Goal: Task Accomplishment & Management: Use online tool/utility

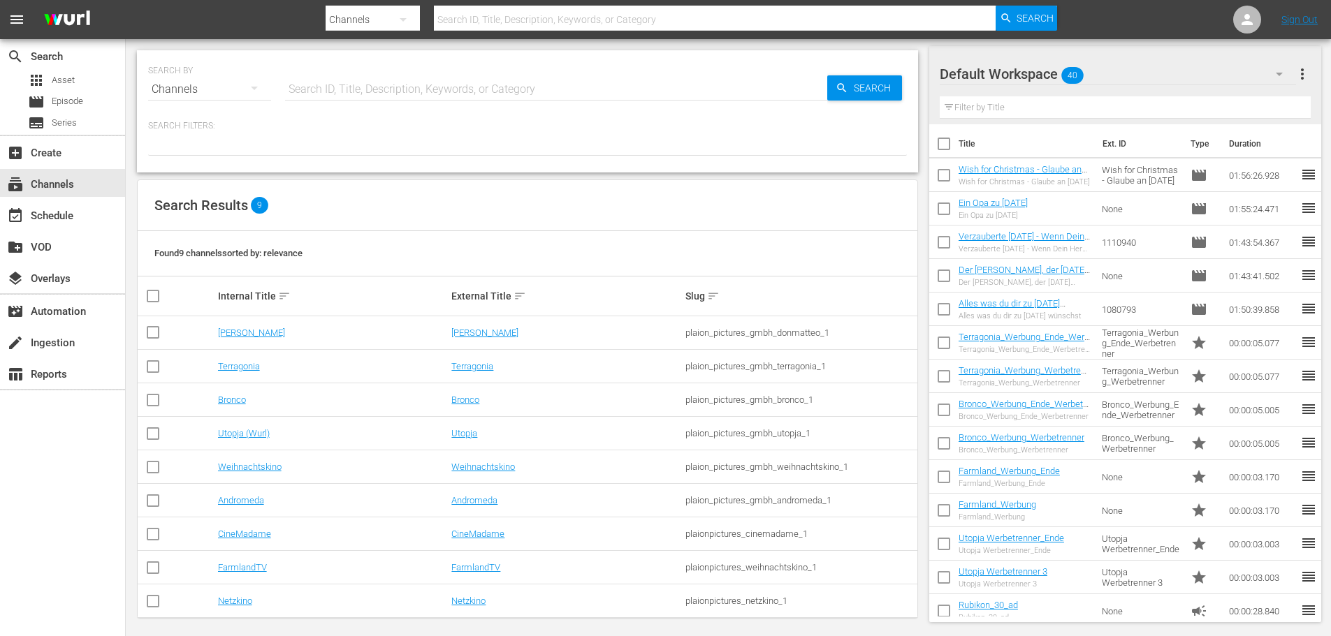
scroll to position [8, 0]
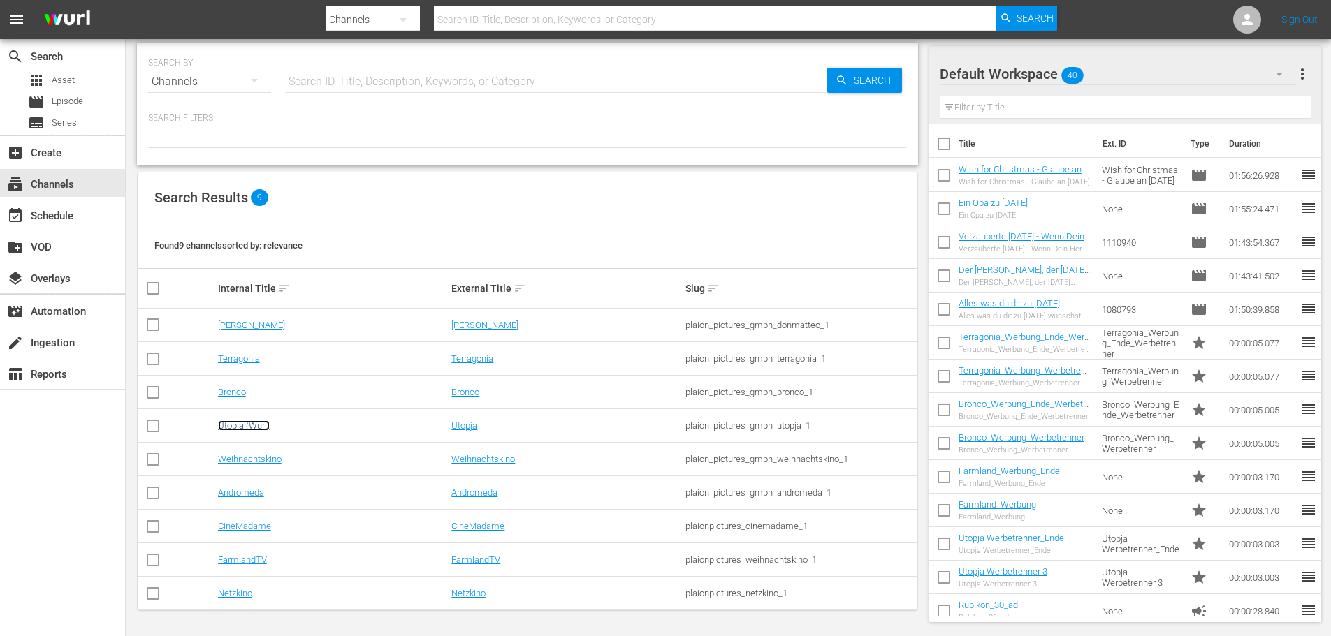
click at [252, 426] on link "Utopja (Wurl)" at bounding box center [244, 426] width 52 height 10
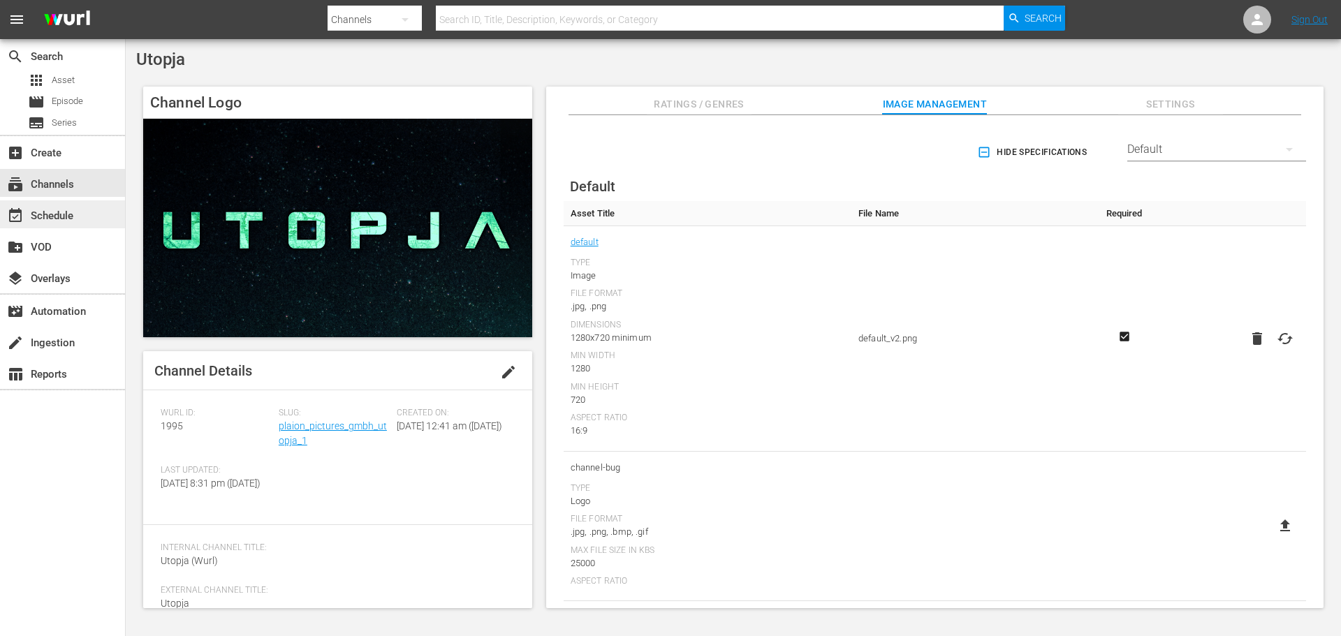
click at [50, 214] on div "event_available Schedule" at bounding box center [39, 213] width 78 height 13
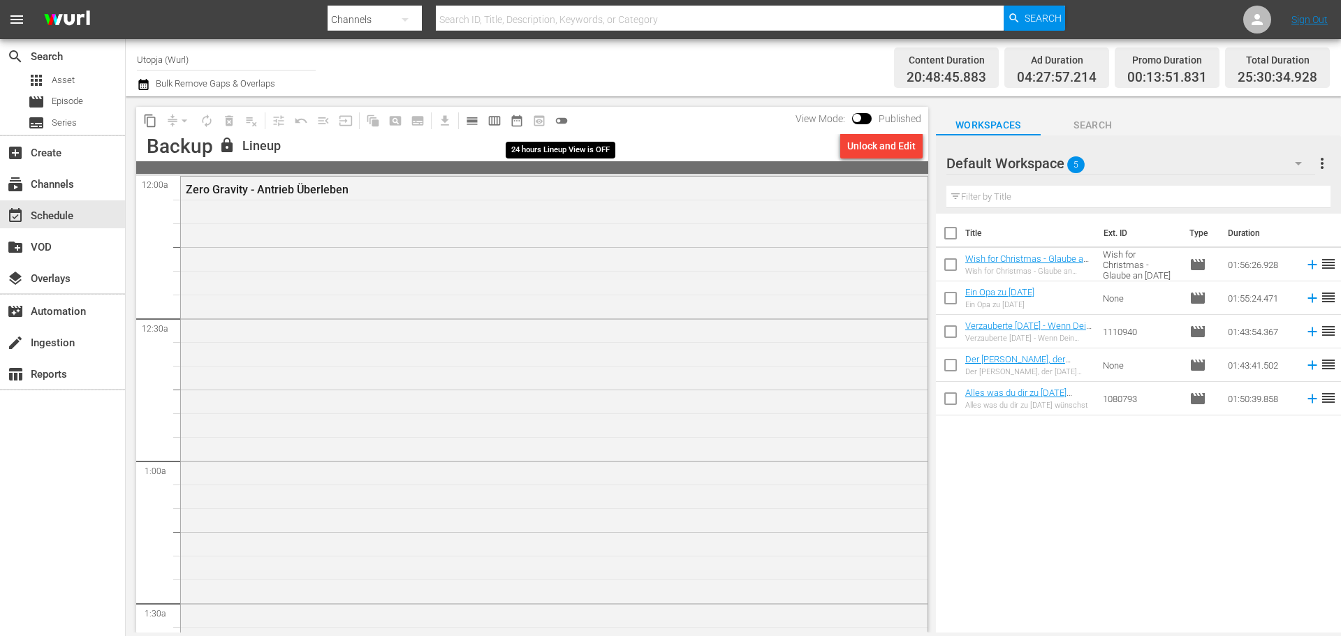
click at [558, 119] on span "toggle_off" at bounding box center [562, 121] width 14 height 14
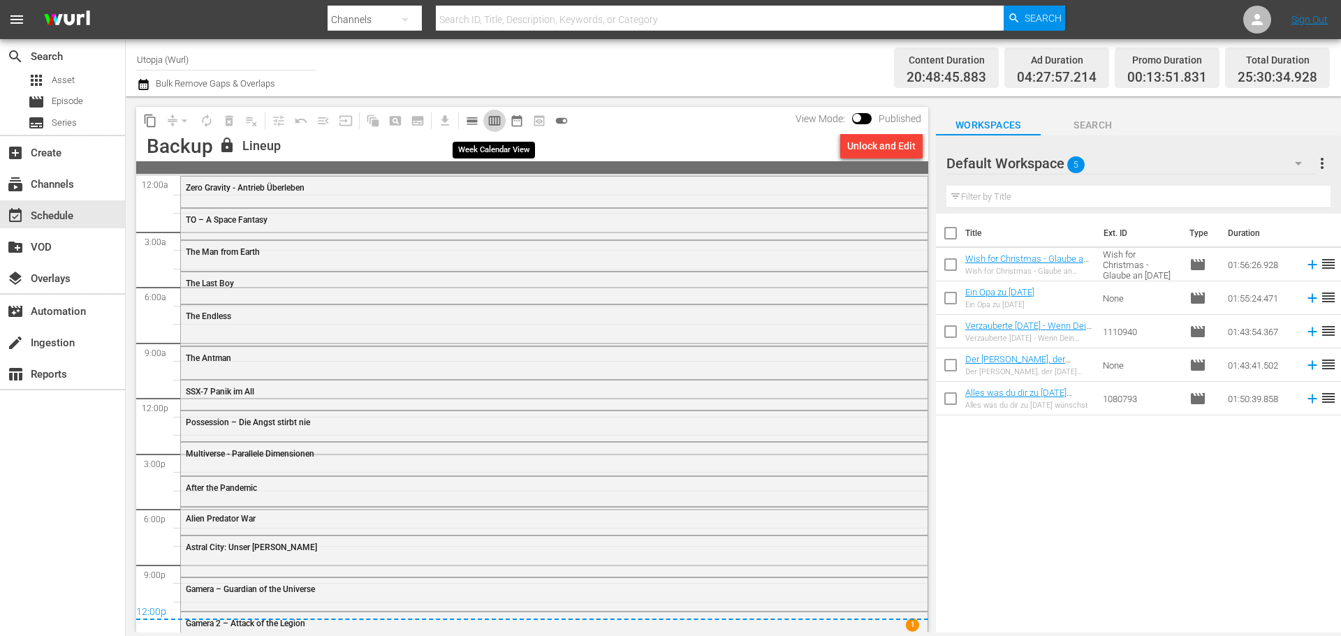
click at [491, 117] on span "calendar_view_week_outlined" at bounding box center [495, 121] width 14 height 14
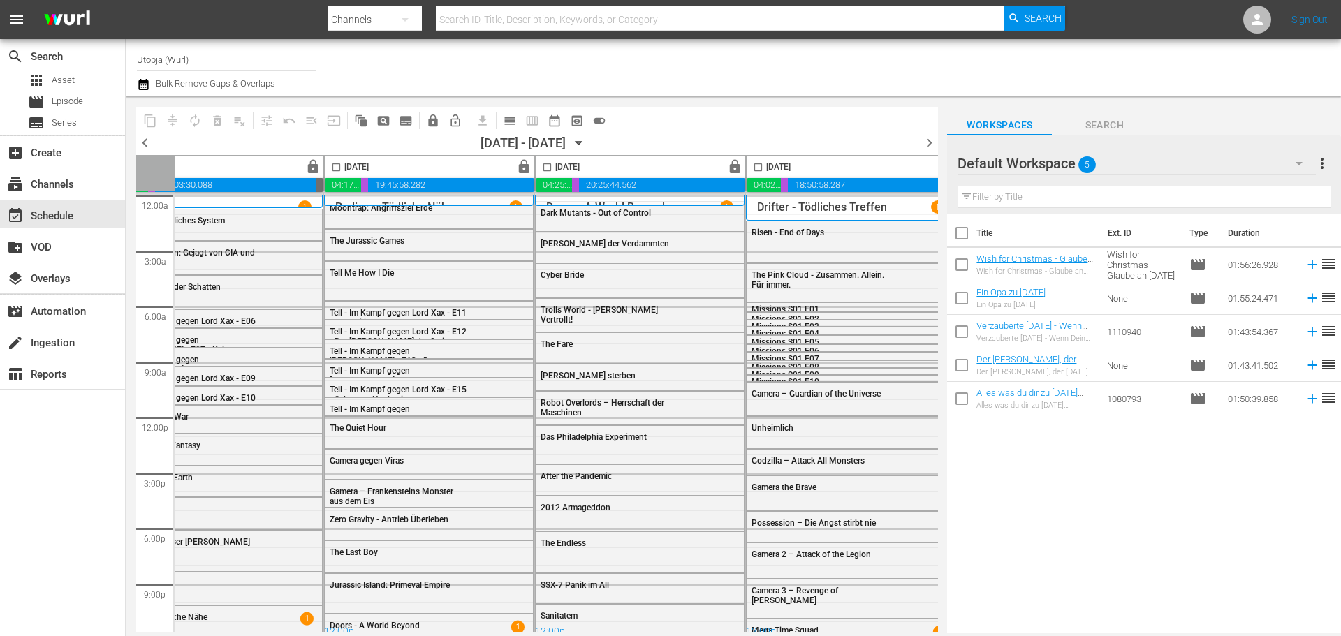
scroll to position [0, 719]
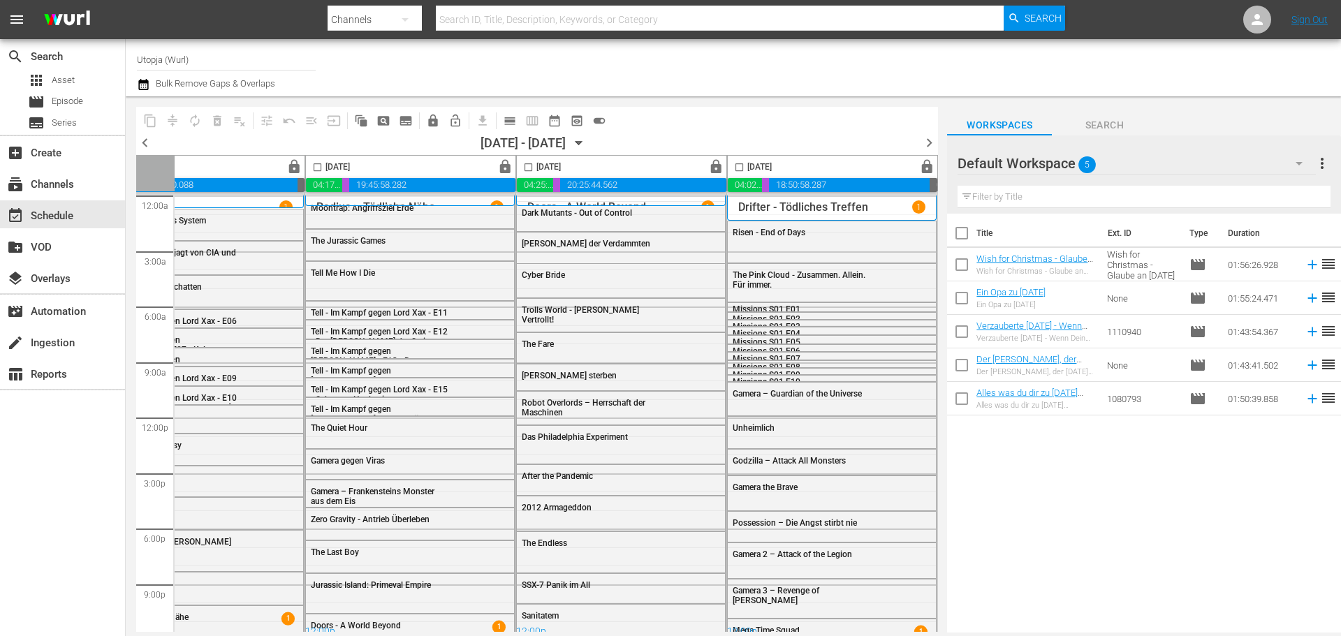
click at [925, 143] on span "chevron_right" at bounding box center [929, 142] width 17 height 17
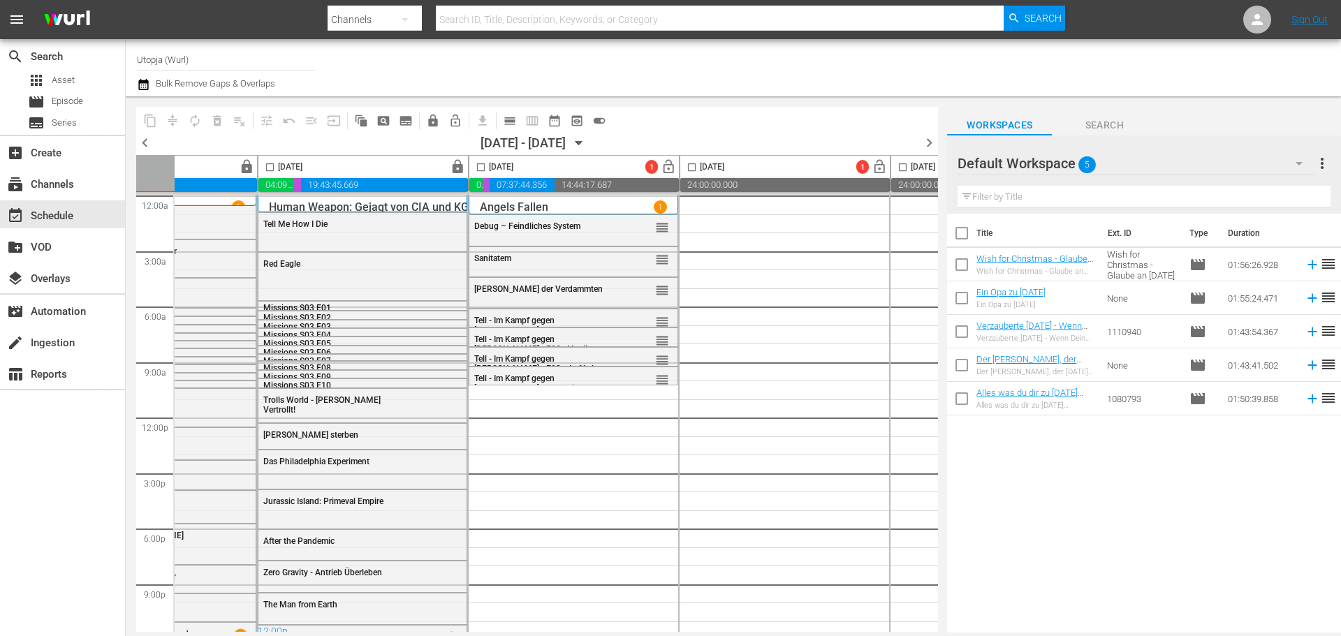
scroll to position [0, 133]
click at [1232, 170] on div "Default Workspace 5" at bounding box center [1137, 163] width 358 height 39
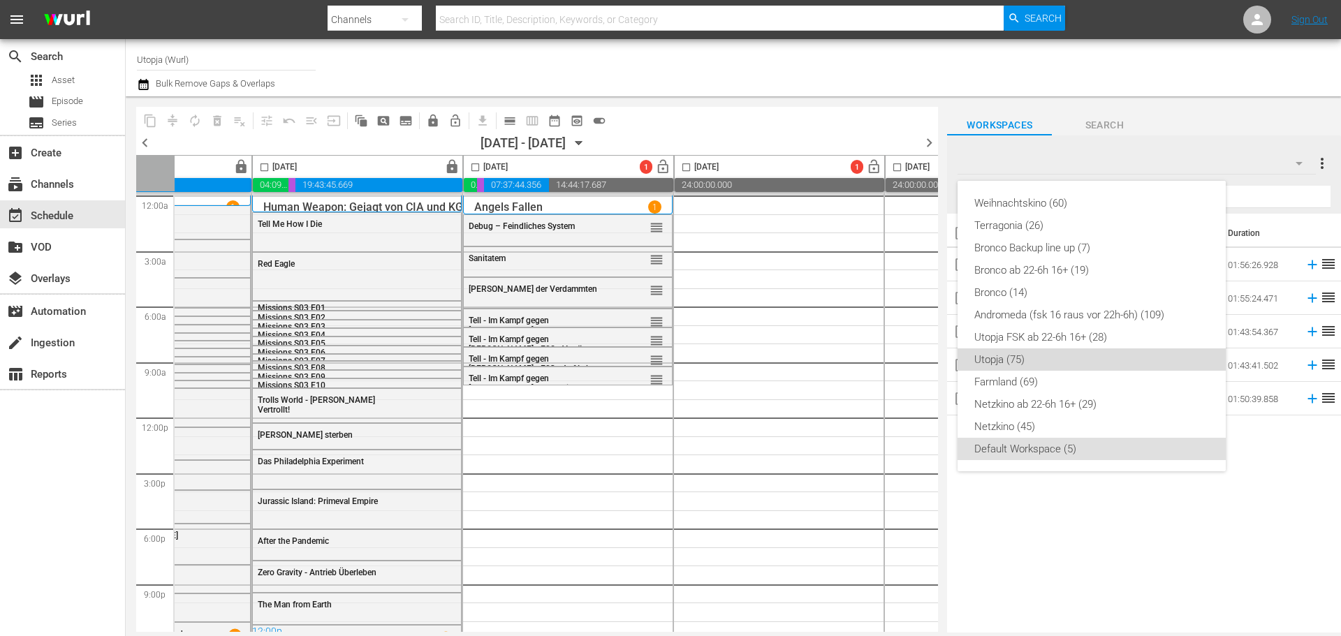
click at [1041, 355] on div "Utopja (75)" at bounding box center [1092, 360] width 235 height 22
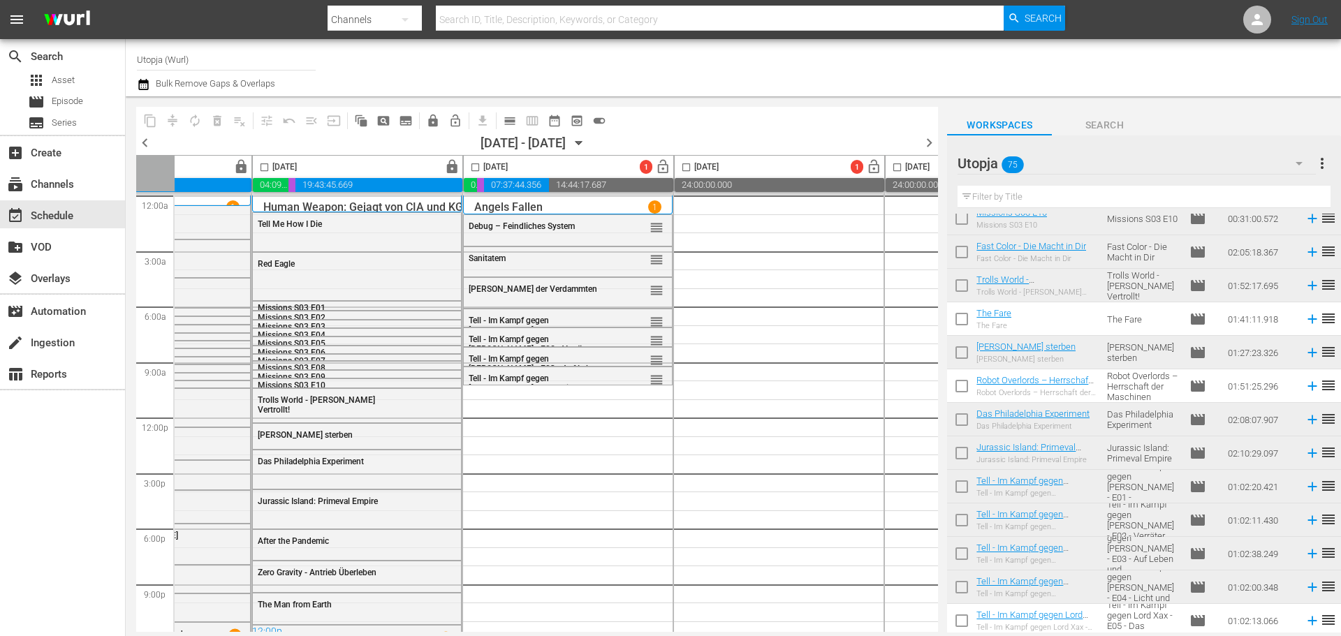
scroll to position [1002, 0]
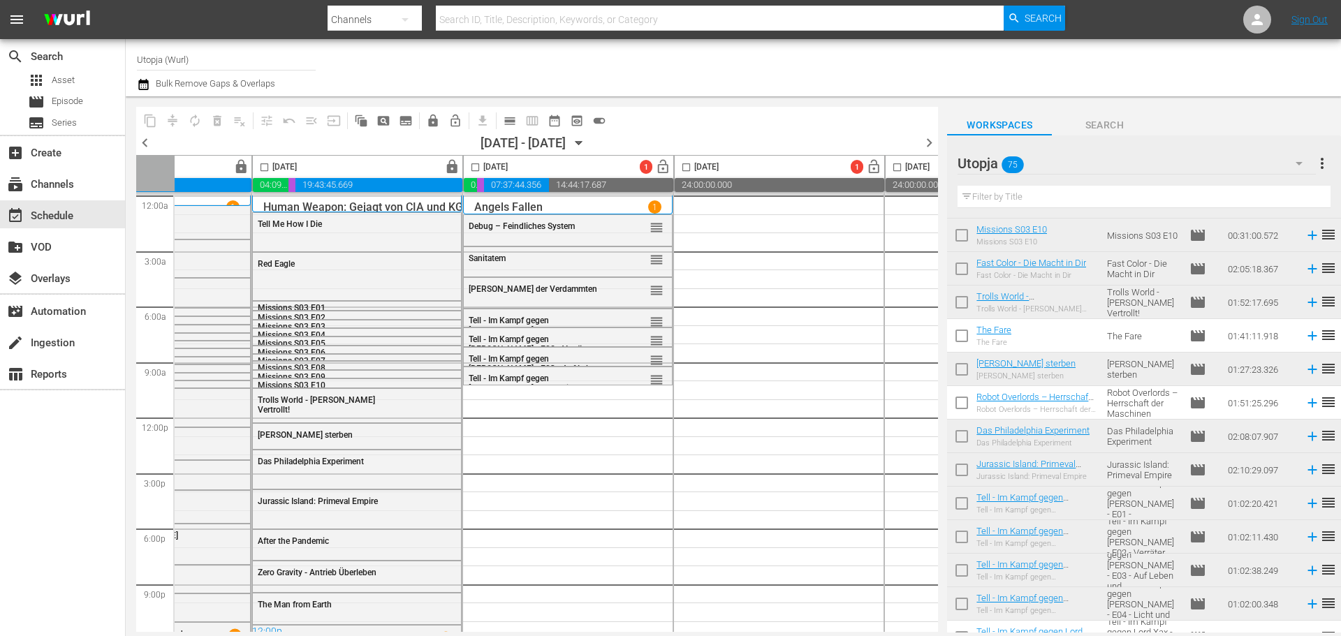
click at [959, 339] on input "checkbox" at bounding box center [961, 338] width 29 height 29
checkbox input "true"
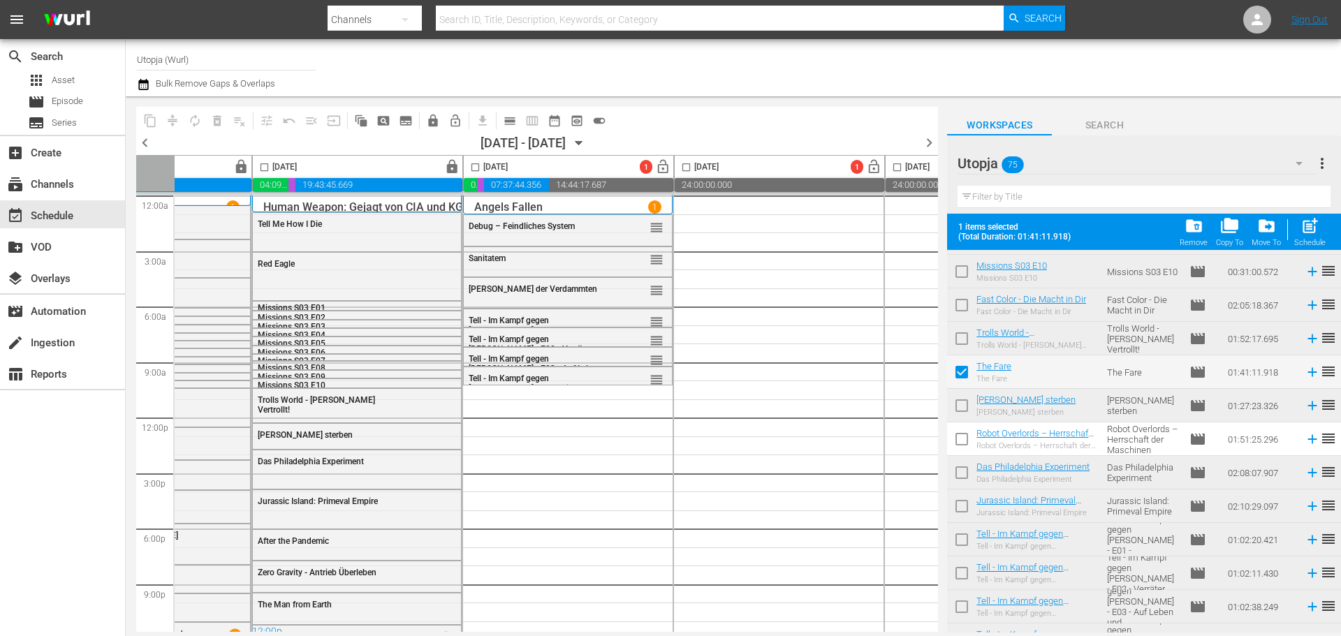
click at [961, 437] on input "checkbox" at bounding box center [961, 442] width 29 height 29
checkbox input "true"
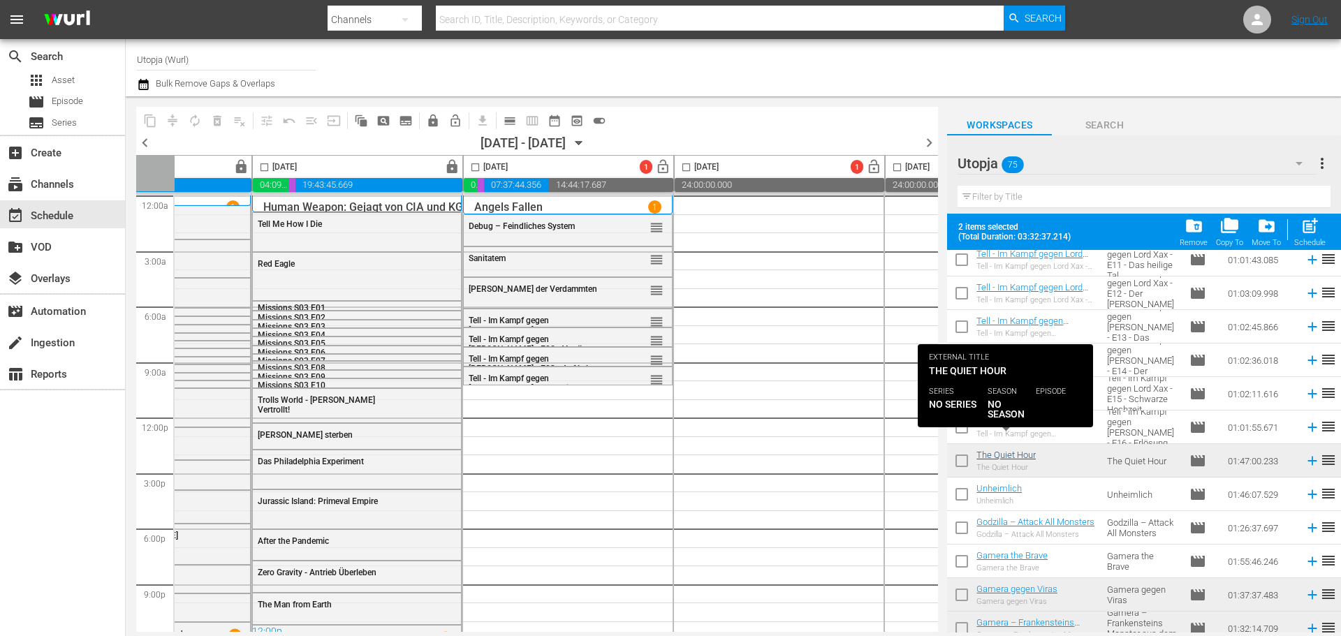
scroll to position [1631, 0]
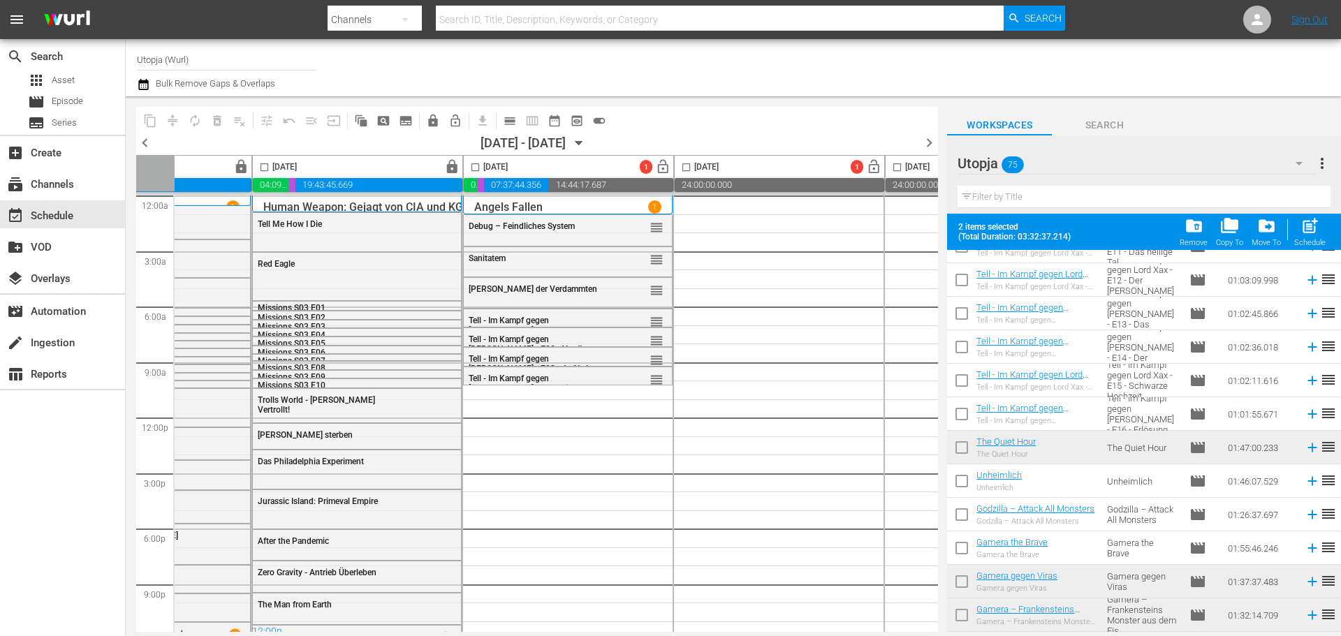
click at [966, 494] on input "checkbox" at bounding box center [961, 483] width 29 height 29
checkbox input "true"
click at [967, 523] on input "checkbox" at bounding box center [961, 517] width 29 height 29
checkbox input "true"
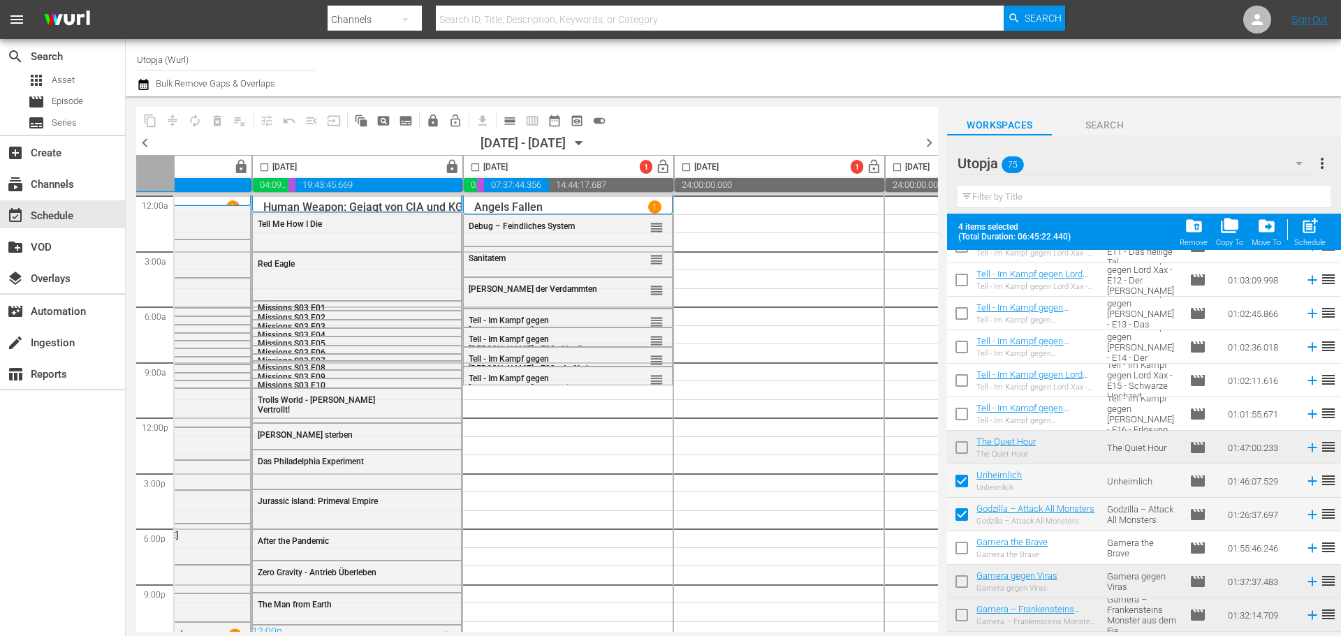
click at [978, 583] on div "Gamera gegen Viras Gamera gegen Viras" at bounding box center [1017, 582] width 81 height 22
click at [962, 553] on input "checkbox" at bounding box center [961, 551] width 29 height 29
checkbox input "true"
click at [475, 164] on input "checkbox" at bounding box center [475, 170] width 16 height 16
checkbox input "true"
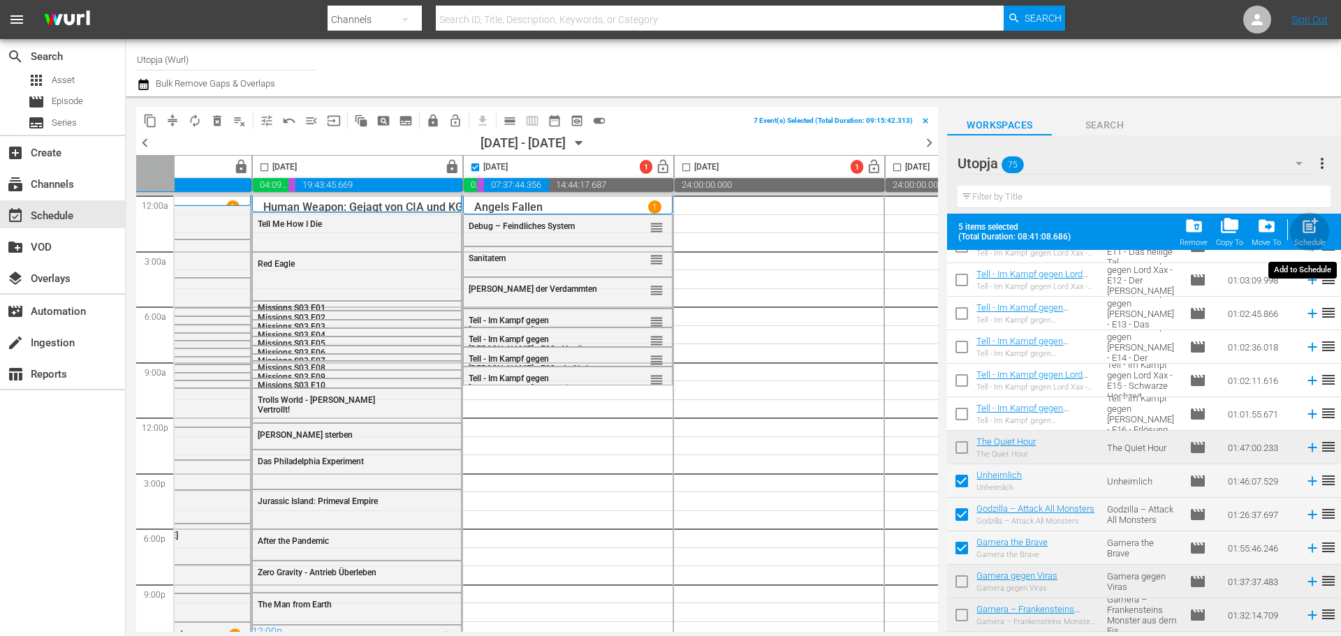
click at [1309, 230] on span "post_add" at bounding box center [1310, 226] width 19 height 19
checkbox input "false"
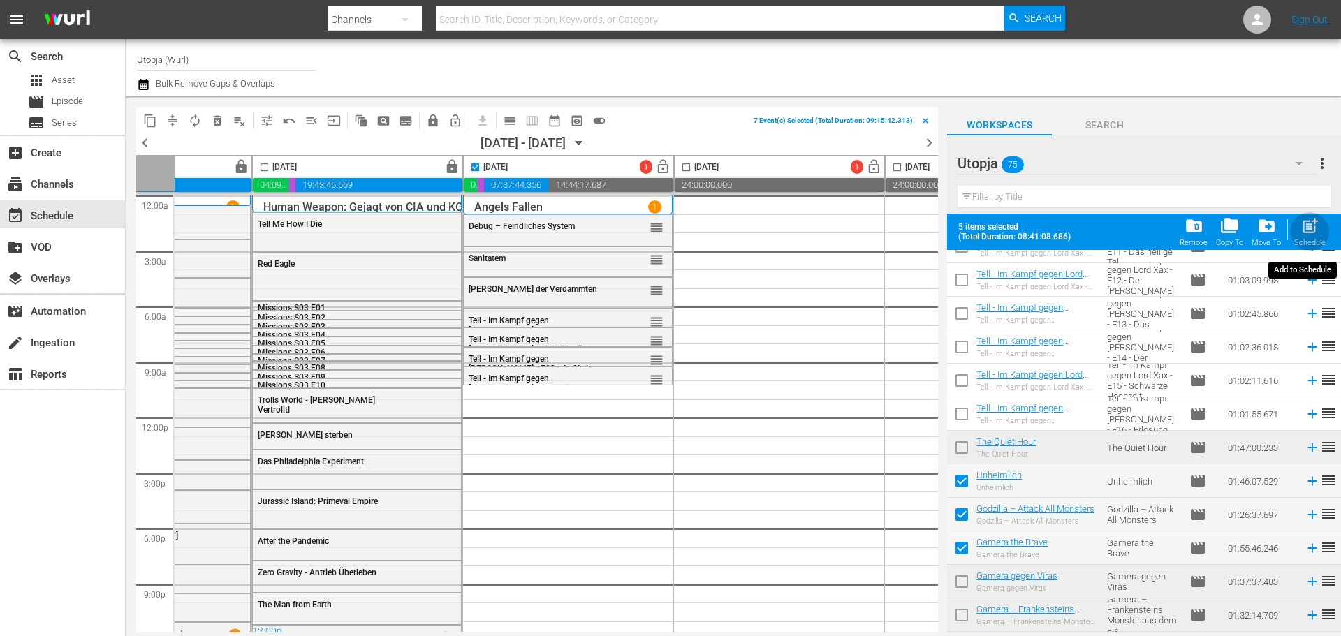
checkbox input "false"
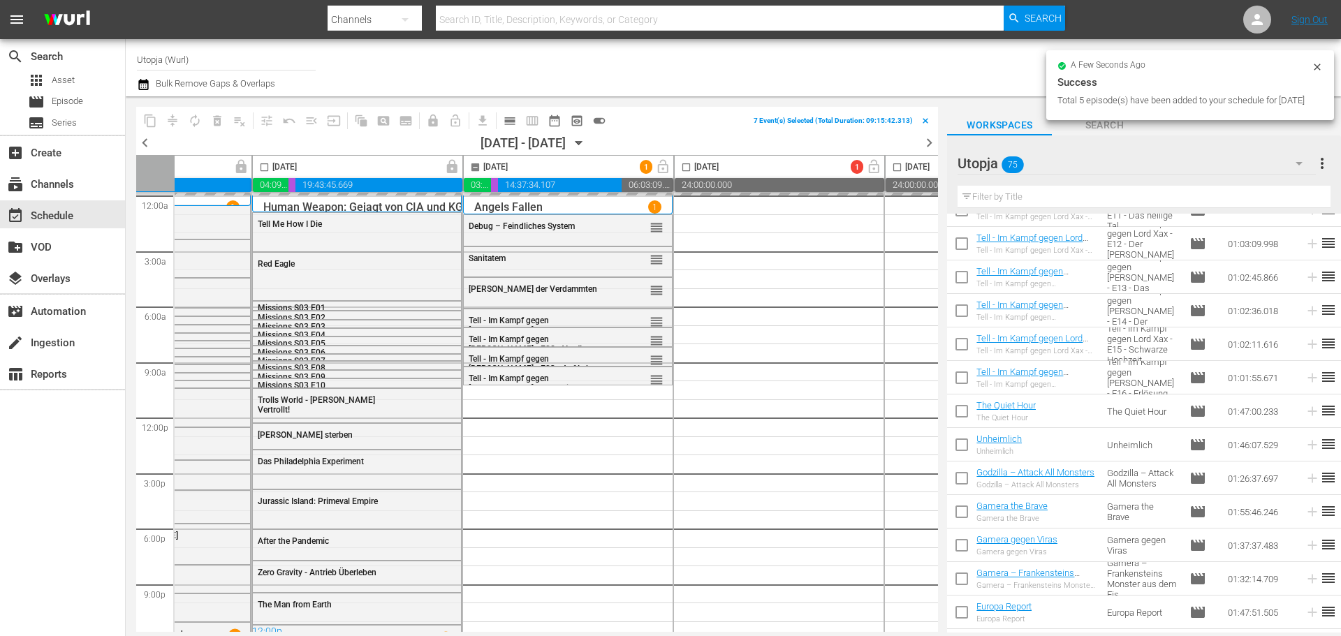
checkbox input "false"
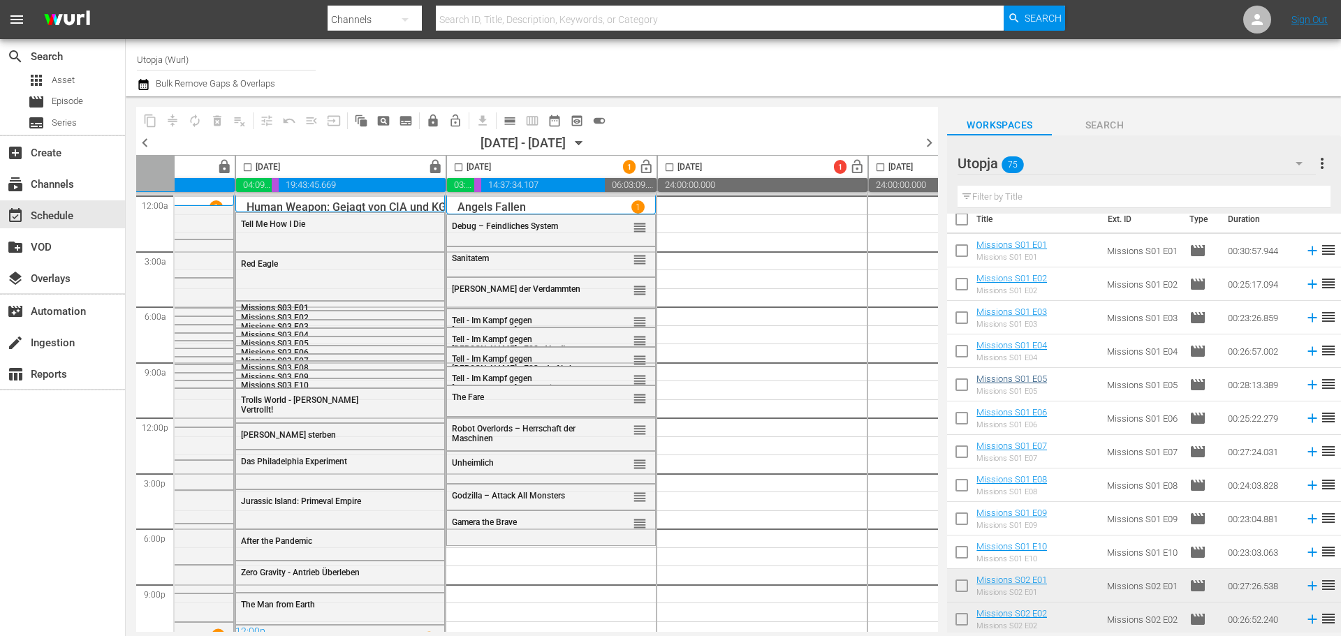
scroll to position [0, 0]
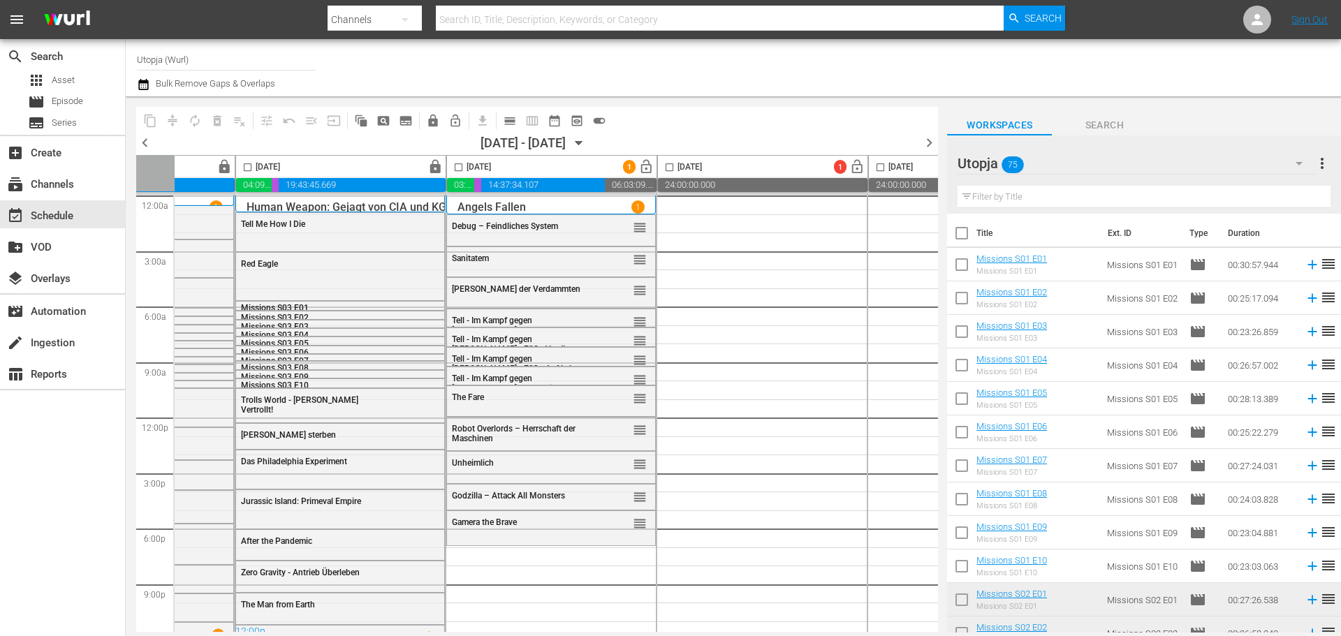
click at [959, 264] on input "checkbox" at bounding box center [961, 267] width 29 height 29
checkbox input "true"
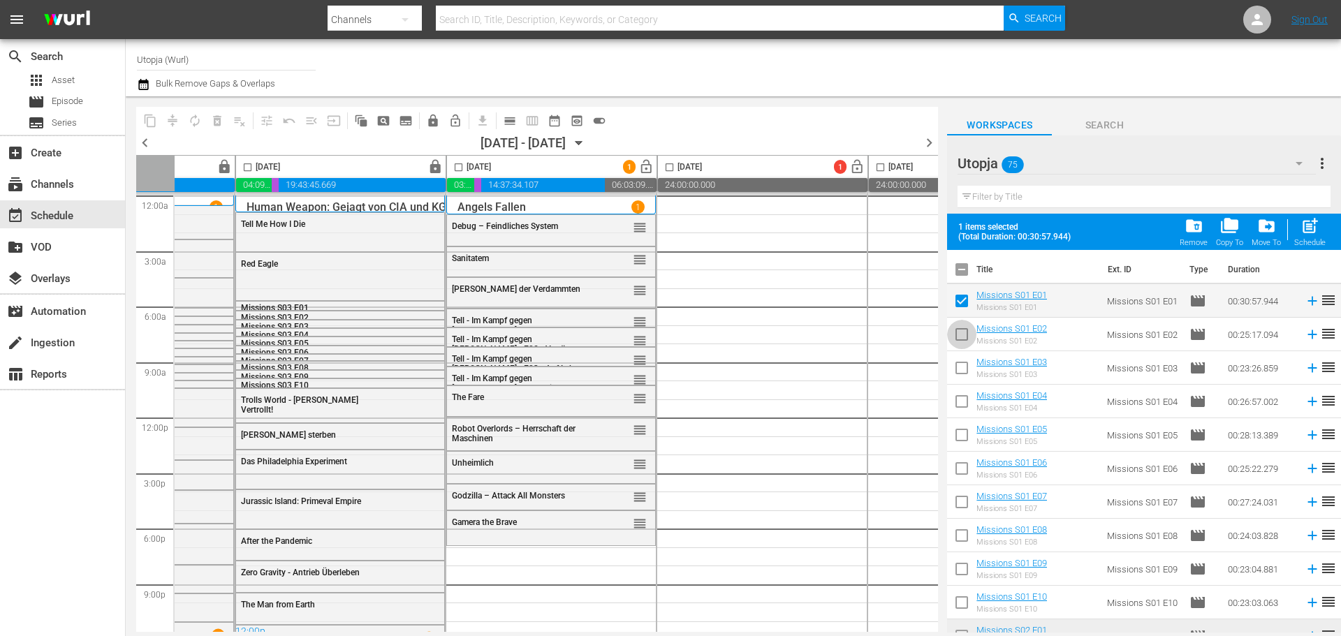
click at [965, 339] on input "checkbox" at bounding box center [961, 337] width 29 height 29
checkbox input "true"
click at [964, 371] on input "checkbox" at bounding box center [961, 370] width 29 height 29
checkbox input "true"
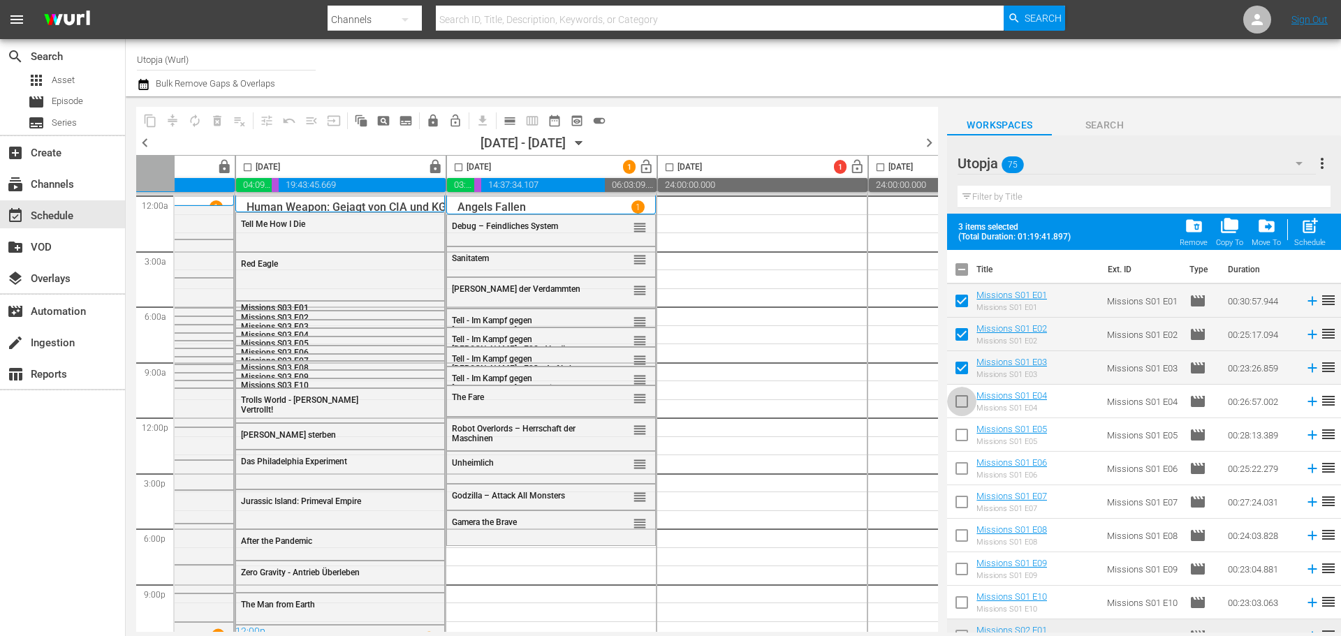
click at [961, 392] on input "checkbox" at bounding box center [961, 404] width 29 height 29
checkbox input "true"
click at [961, 437] on input "checkbox" at bounding box center [961, 437] width 29 height 29
checkbox input "true"
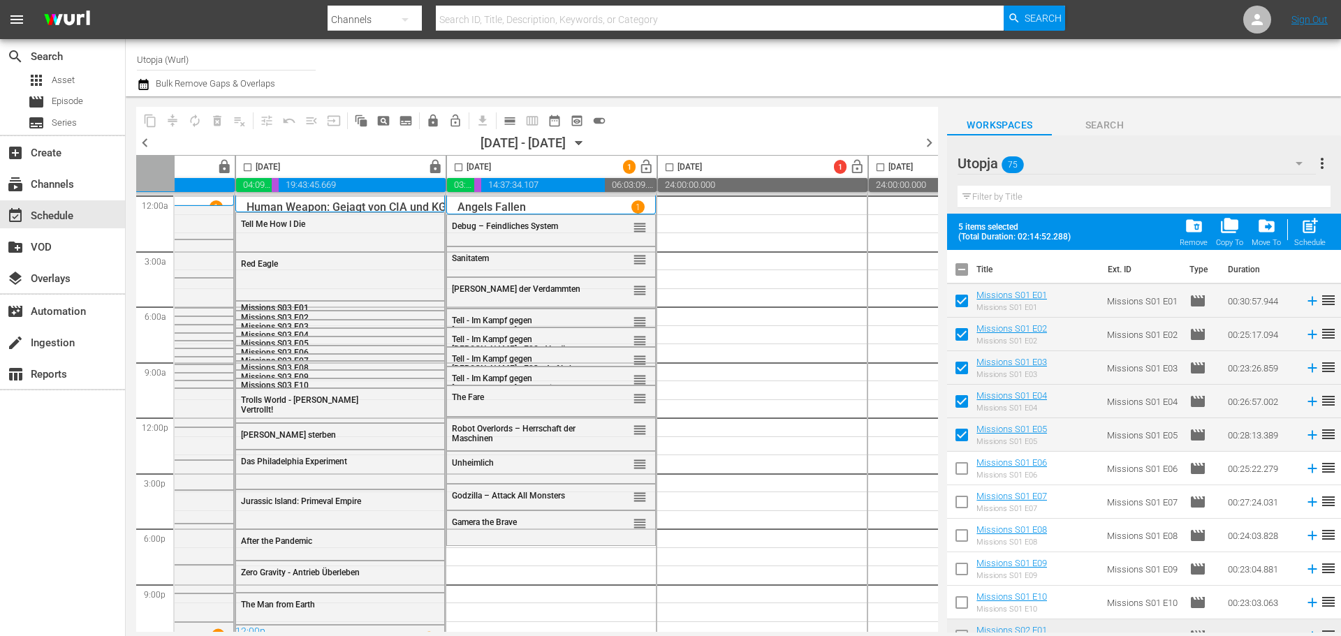
click at [958, 474] on input "checkbox" at bounding box center [961, 471] width 29 height 29
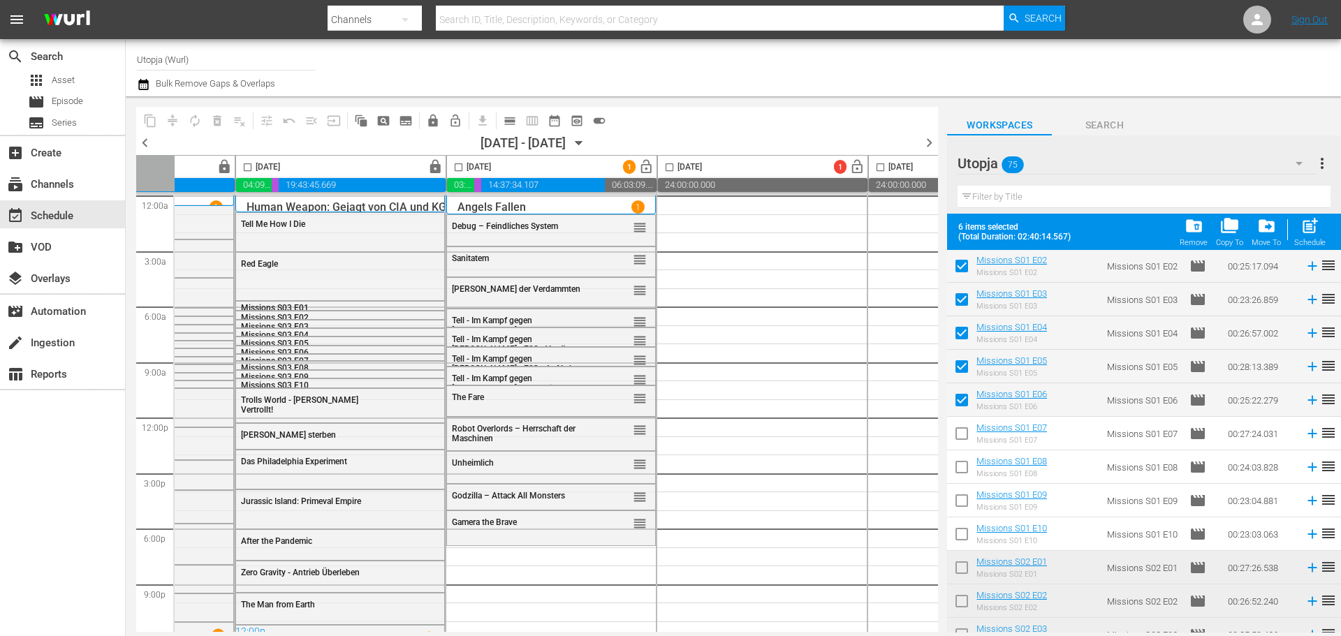
scroll to position [70, 0]
click at [959, 402] on input "checkbox" at bounding box center [961, 401] width 29 height 29
checkbox input "false"
click at [464, 169] on input "checkbox" at bounding box center [459, 170] width 16 height 16
checkbox input "true"
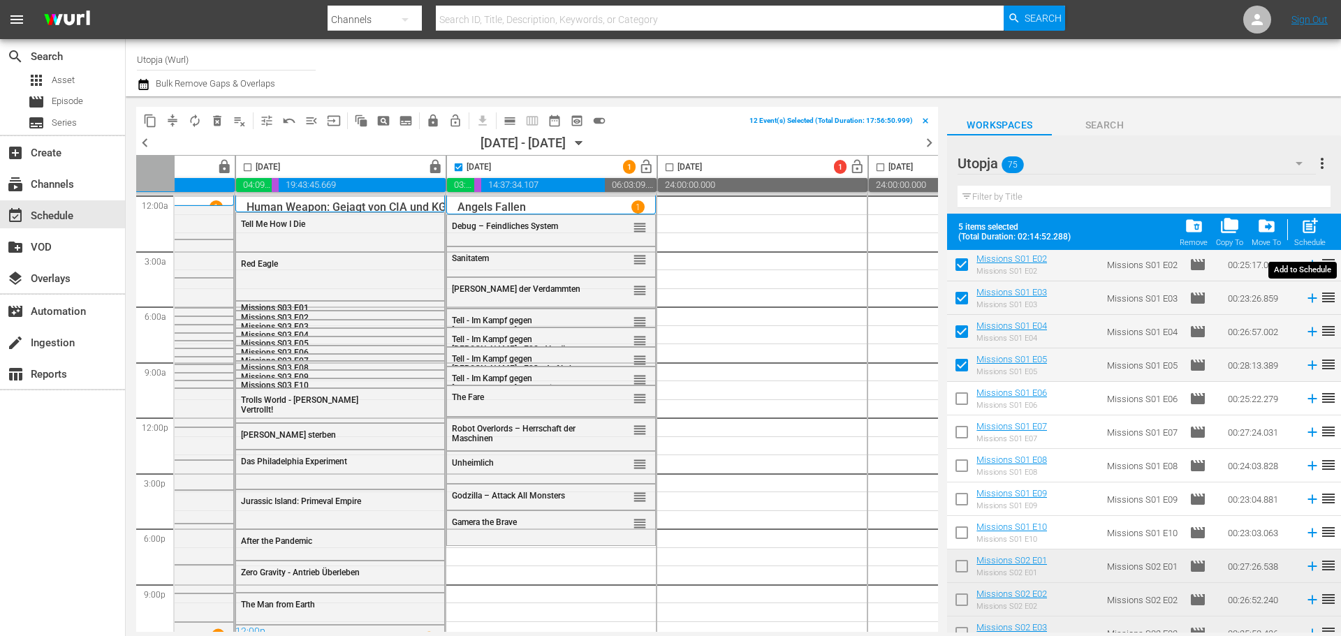
click at [1311, 242] on div "Schedule" at bounding box center [1310, 242] width 31 height 9
checkbox input "false"
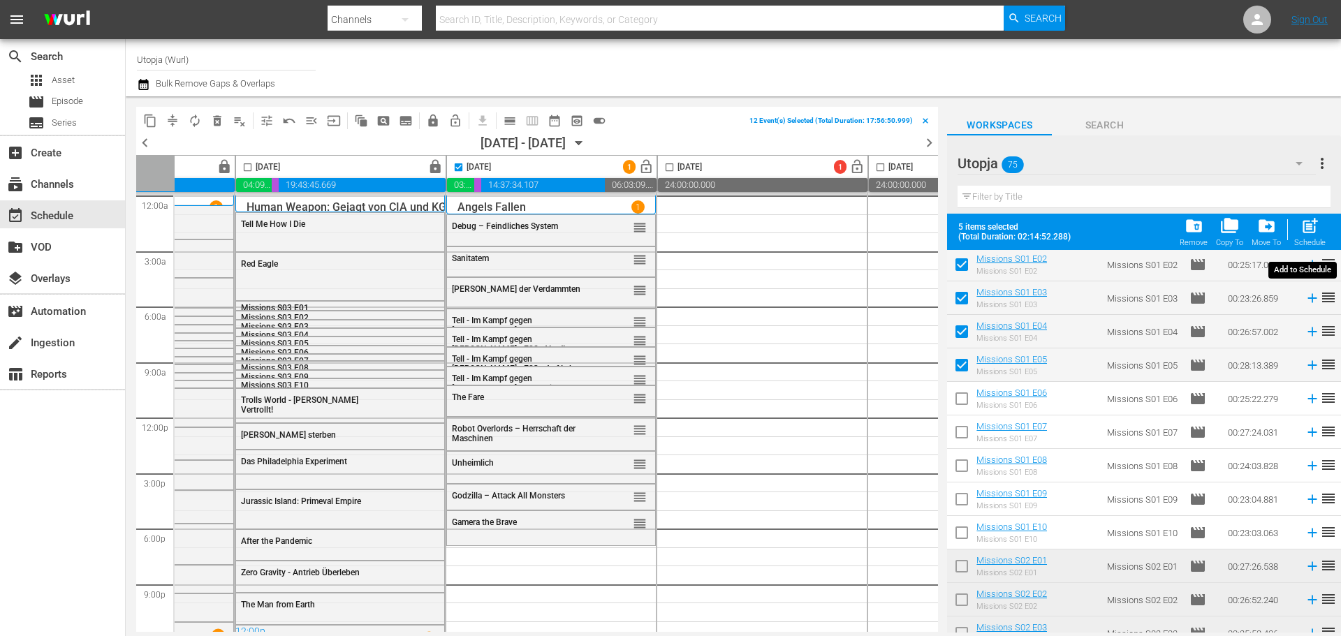
checkbox input "false"
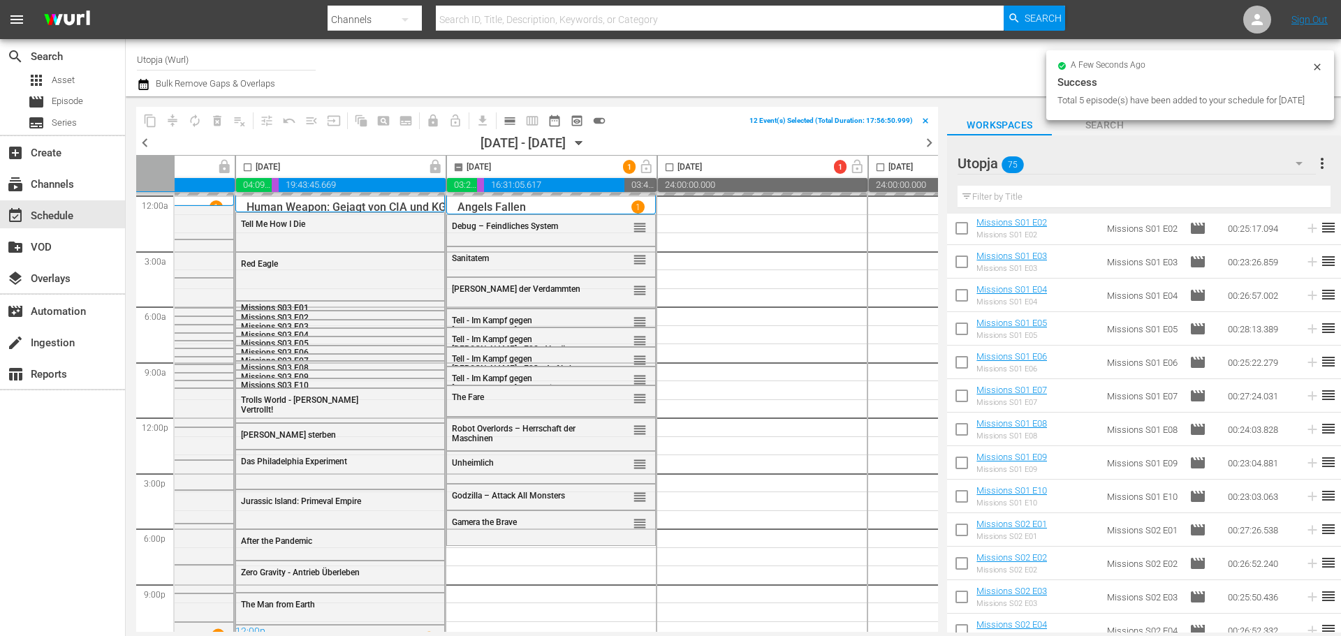
checkbox input "false"
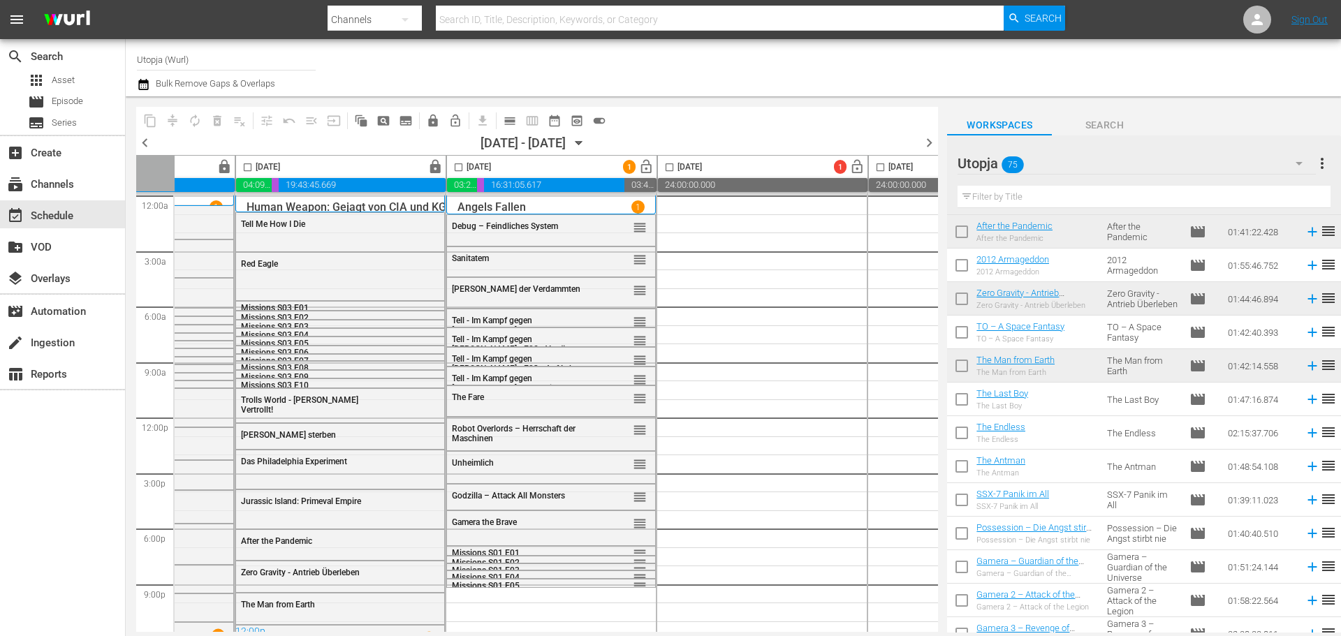
scroll to position [2128, 0]
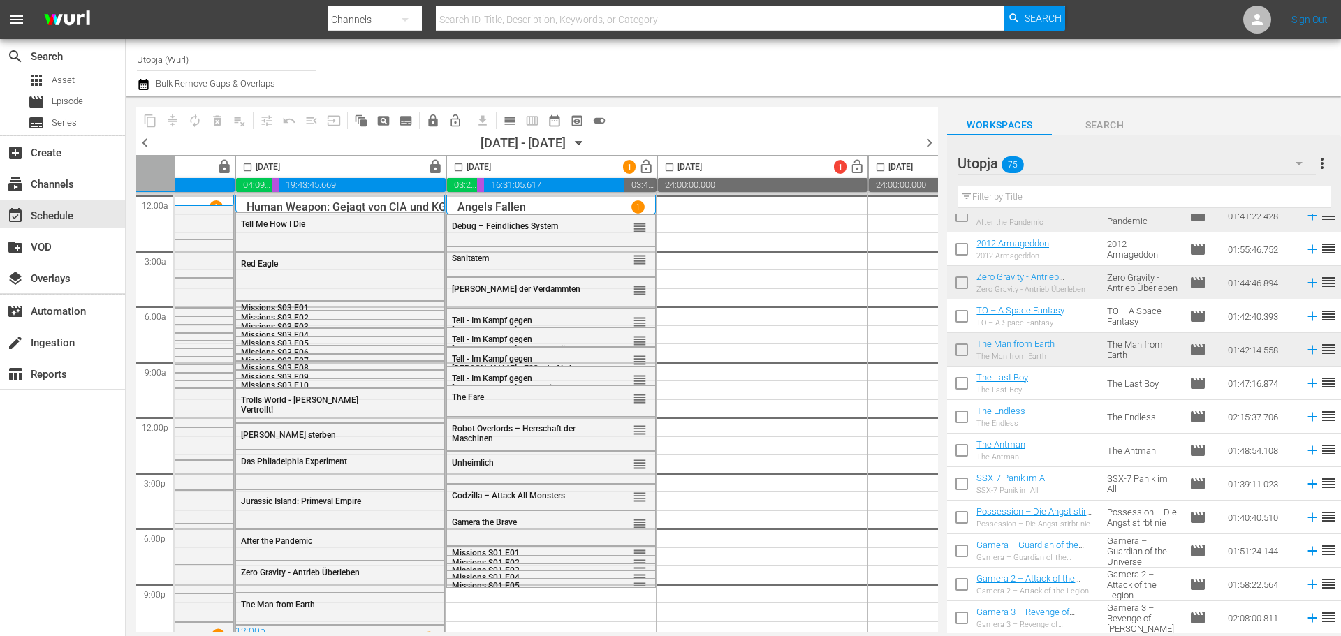
click at [963, 319] on input "checkbox" at bounding box center [961, 319] width 29 height 29
checkbox input "true"
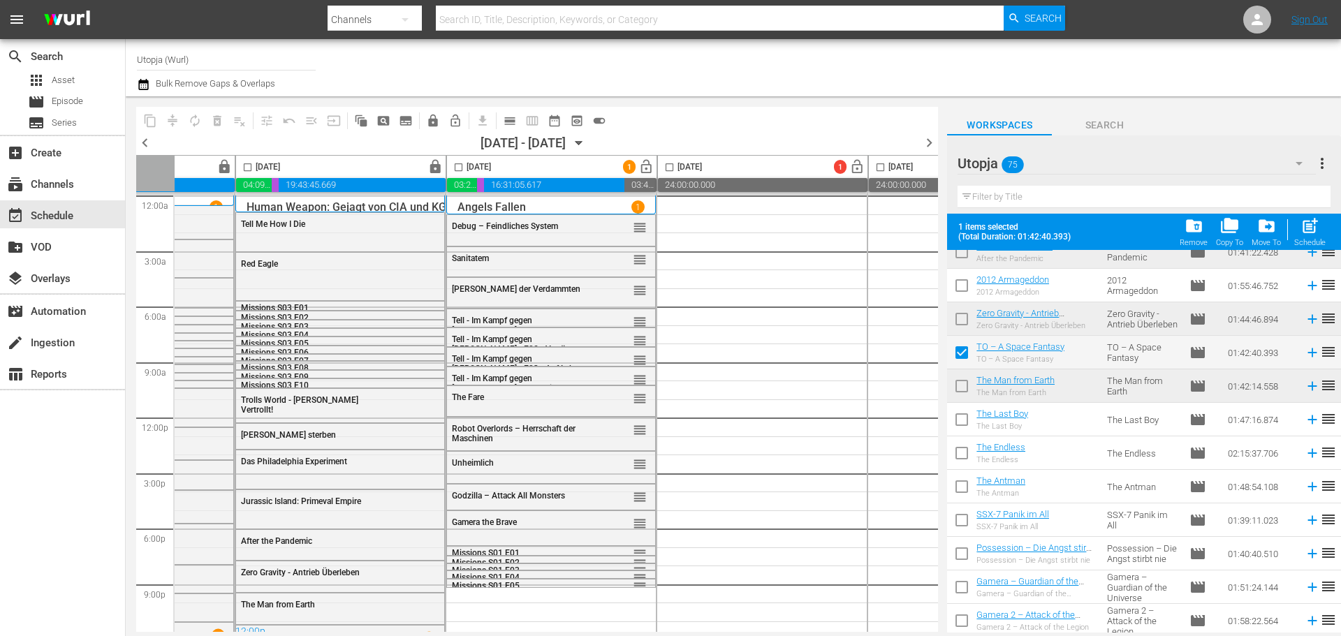
click at [462, 168] on input "checkbox" at bounding box center [459, 170] width 16 height 16
checkbox input "true"
click at [1311, 226] on span "post_add" at bounding box center [1310, 226] width 19 height 19
checkbox input "false"
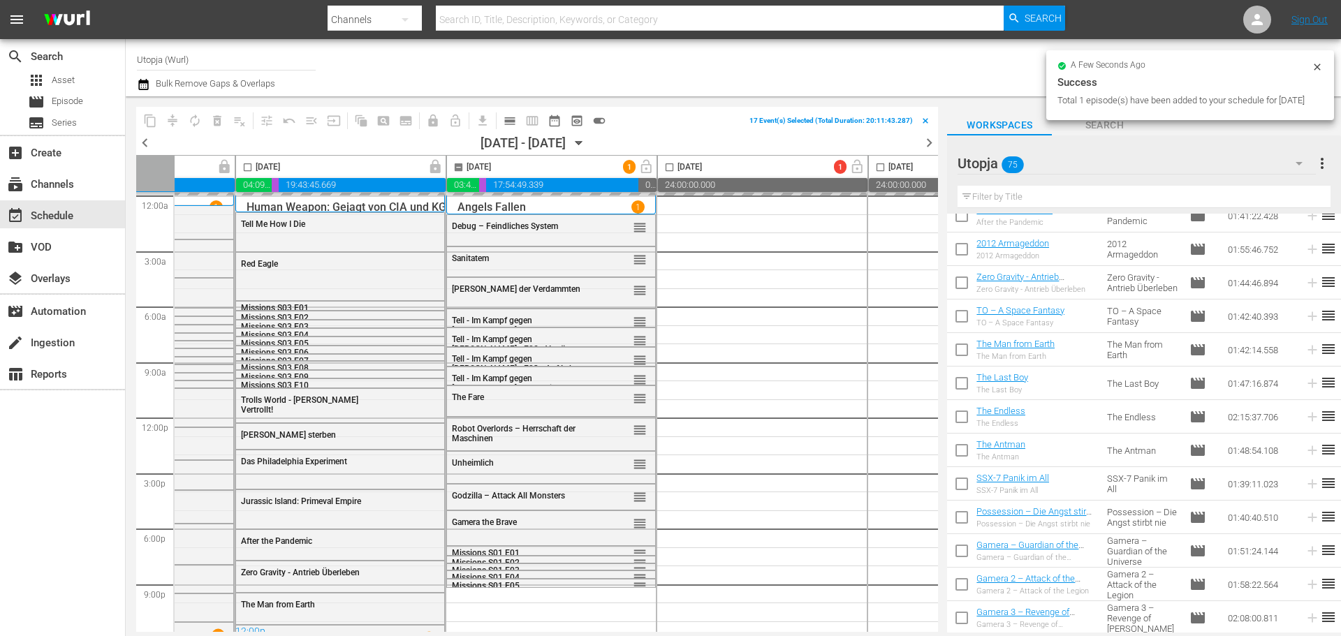
checkbox input "false"
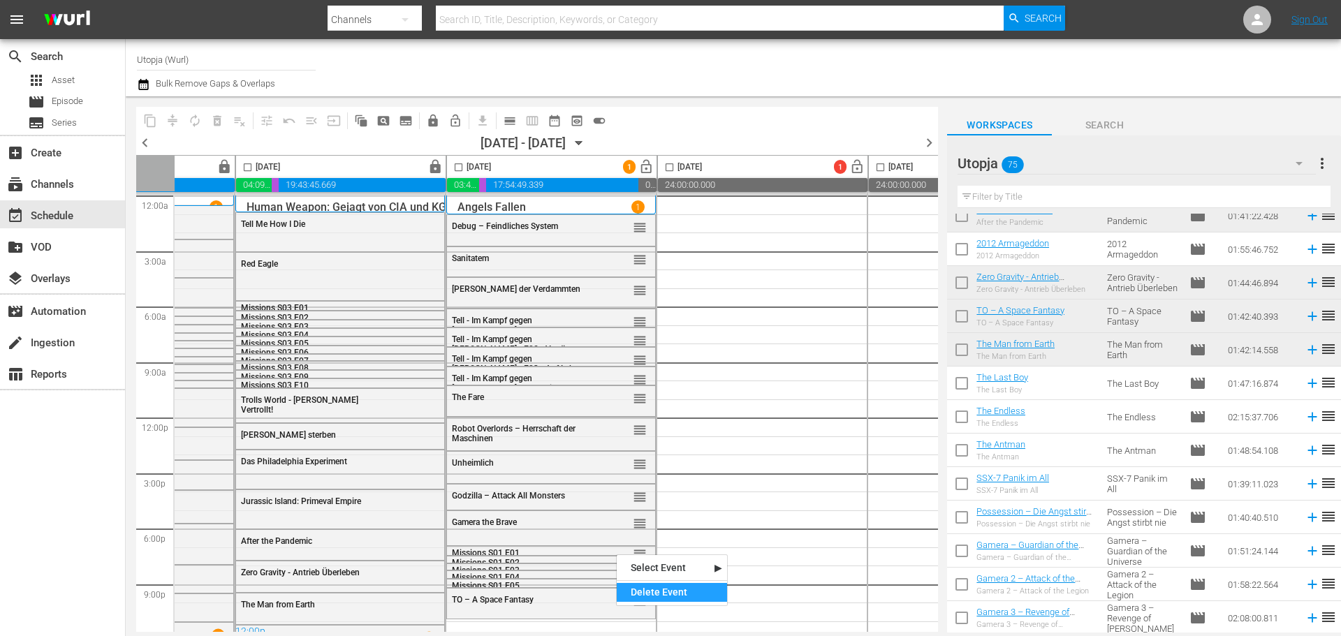
click at [636, 590] on div "Delete Event" at bounding box center [672, 592] width 110 height 19
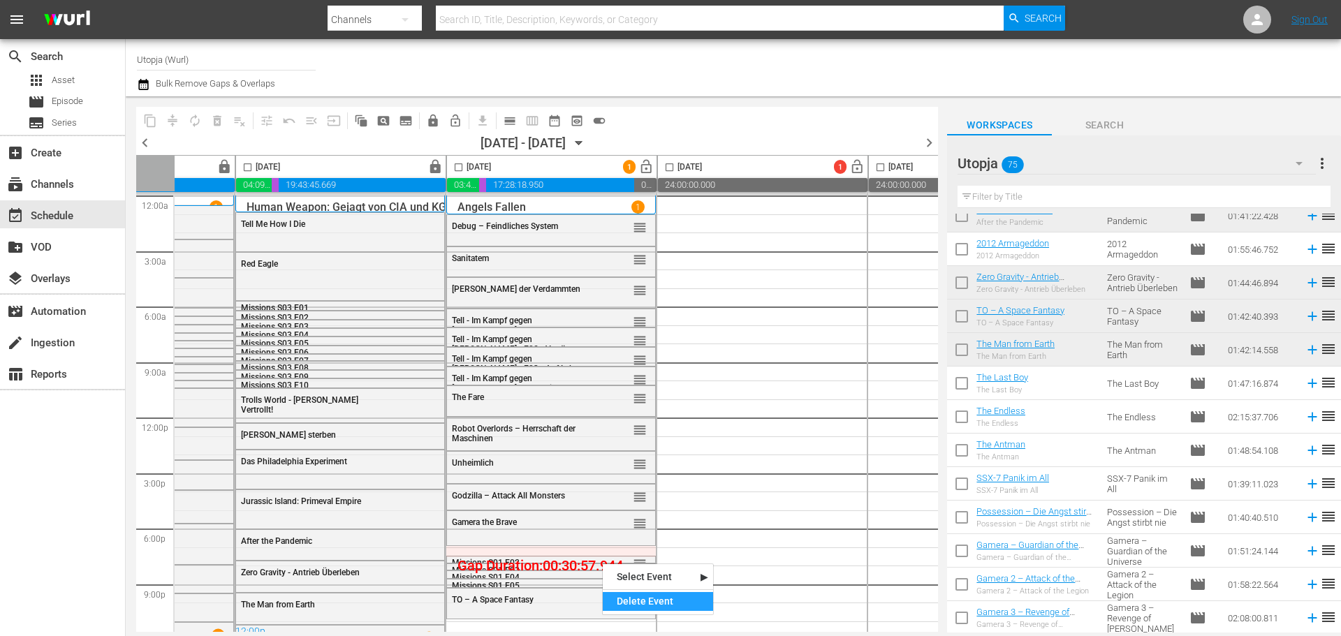
click at [629, 596] on div "Delete Event" at bounding box center [658, 601] width 110 height 19
click at [594, 607] on div "Delete Event" at bounding box center [634, 611] width 110 height 19
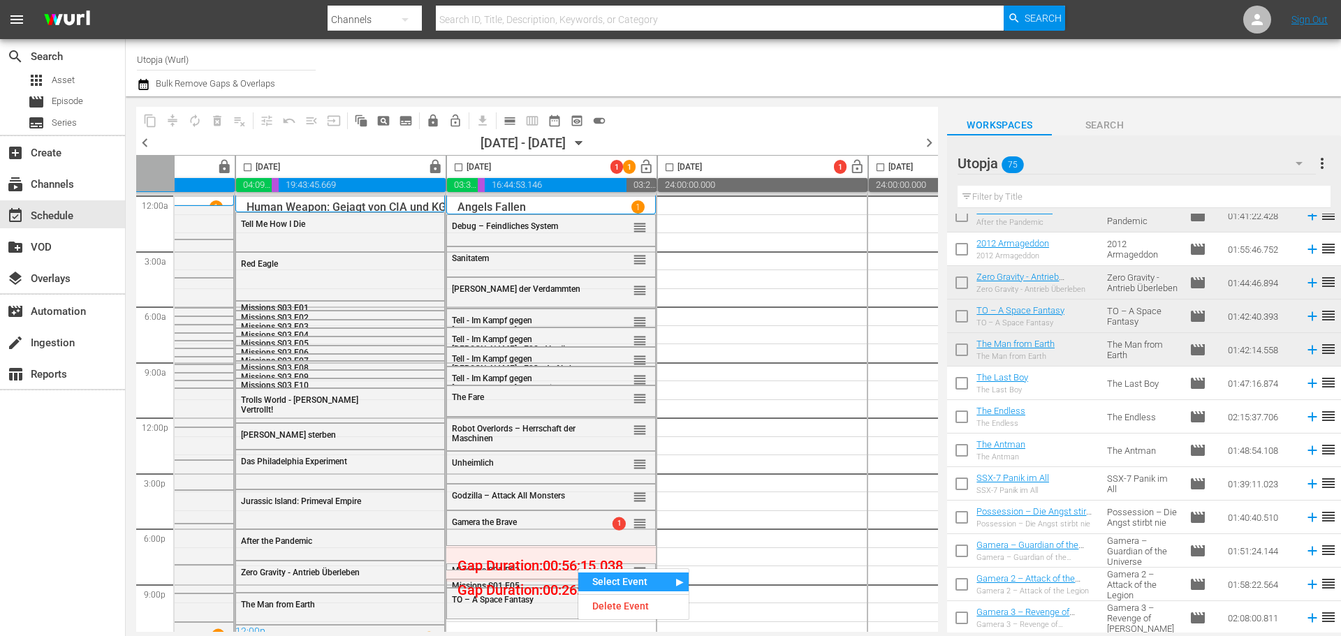
click at [613, 610] on div "Delete Event" at bounding box center [633, 606] width 110 height 19
click at [595, 618] on div "Delete Event" at bounding box center [614, 624] width 110 height 19
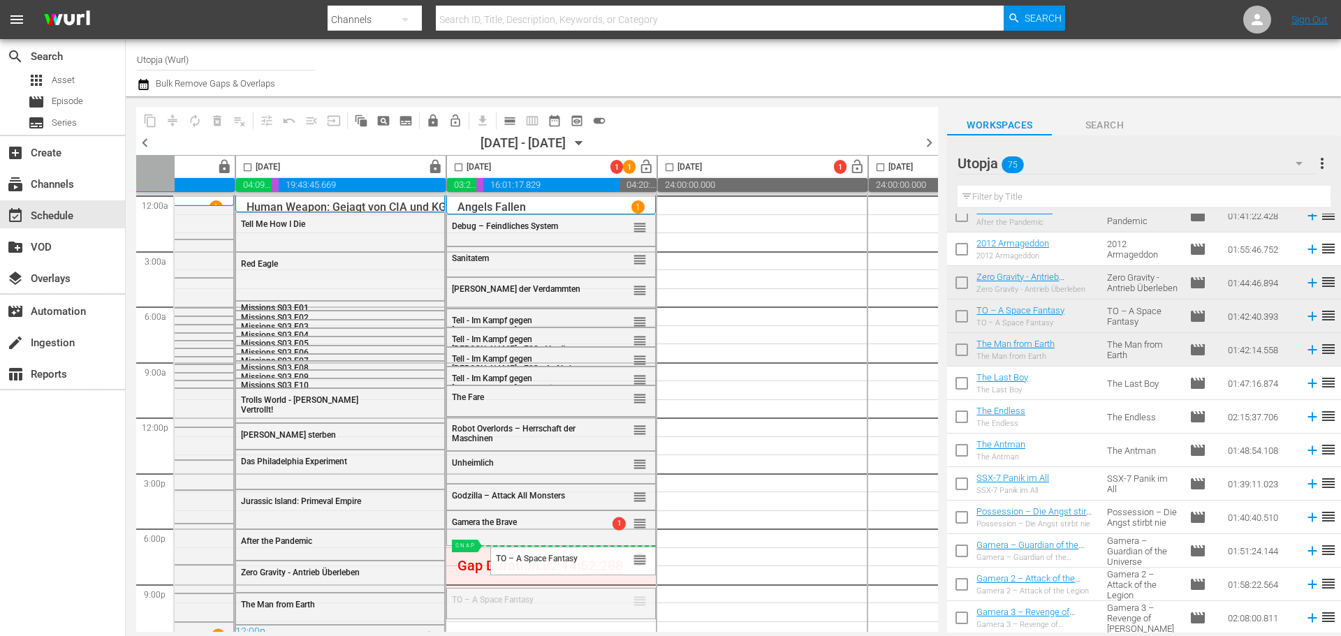
drag, startPoint x: 641, startPoint y: 599, endPoint x: 643, endPoint y: 546, distance: 53.1
